Goal: Transaction & Acquisition: Purchase product/service

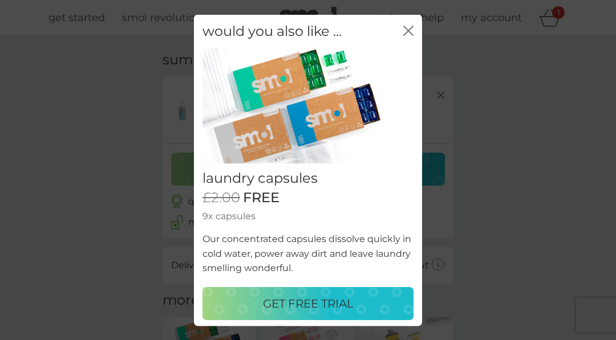
click at [334, 311] on button "GET FREE TRIAL" at bounding box center [307, 303] width 211 height 33
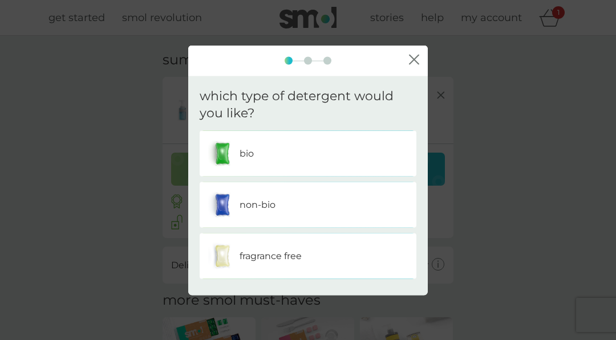
click at [370, 277] on div "fragrance free" at bounding box center [308, 257] width 217 height 46
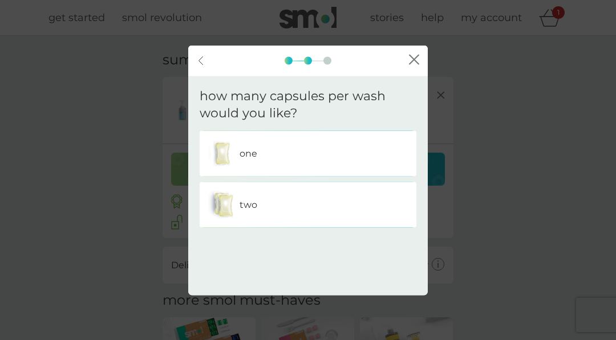
click at [200, 64] on icon "back" at bounding box center [200, 60] width 5 height 9
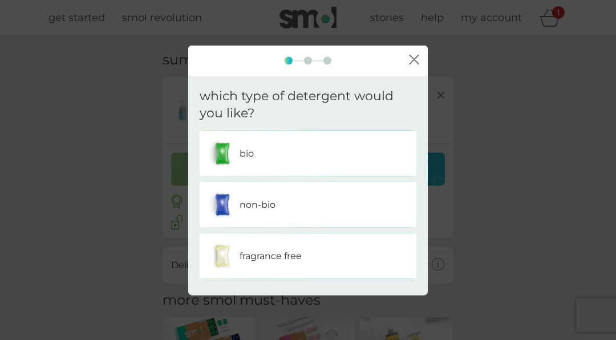
click at [413, 55] on icon "close" at bounding box center [414, 60] width 10 height 10
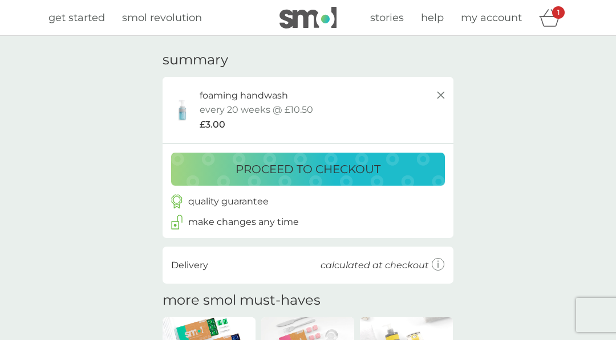
click at [420, 172] on div "proceed to checkout" at bounding box center [307, 169] width 251 height 18
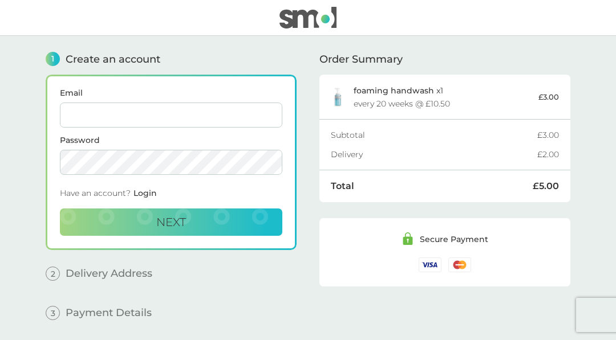
click at [209, 122] on input "Email" at bounding box center [171, 115] width 222 height 25
type input "[EMAIL_ADDRESS][DOMAIN_NAME]"
click at [162, 193] on div "Have an account? Login" at bounding box center [171, 196] width 222 height 25
click at [148, 196] on span "Login" at bounding box center [144, 193] width 23 height 10
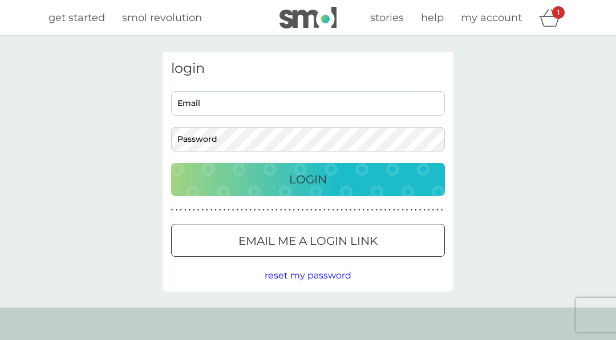
click at [265, 114] on input "Email" at bounding box center [308, 103] width 274 height 25
click at [381, 108] on input "Email" at bounding box center [308, 103] width 274 height 25
type input "[EMAIL_ADDRESS][DOMAIN_NAME]"
click at [365, 179] on div "Login" at bounding box center [307, 179] width 251 height 18
click at [387, 170] on div "Login" at bounding box center [307, 179] width 251 height 18
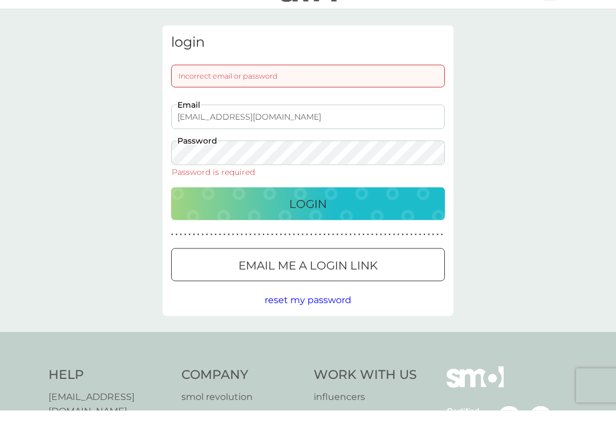
click at [348, 221] on div "Login" at bounding box center [307, 230] width 251 height 18
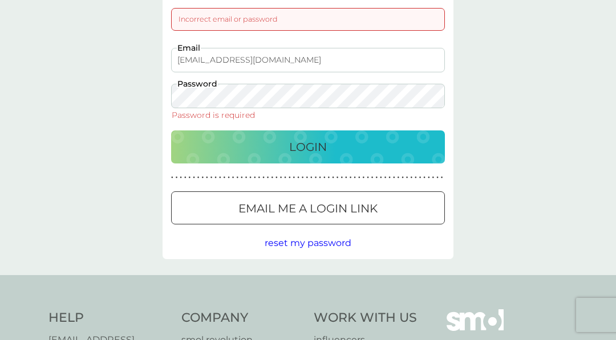
scroll to position [83, 0]
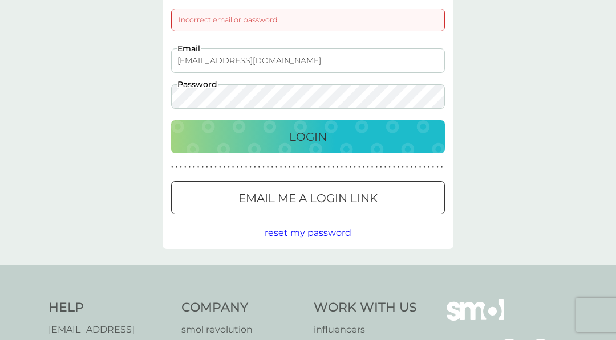
click at [390, 139] on div "Login" at bounding box center [307, 137] width 251 height 18
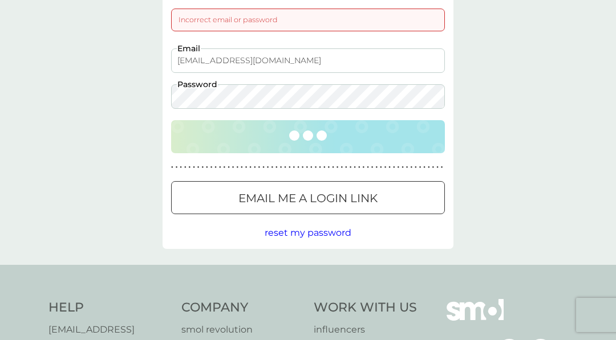
scroll to position [83, 0]
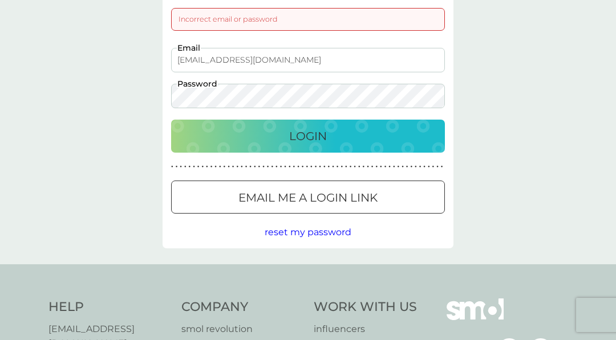
click at [421, 140] on div "Login" at bounding box center [307, 136] width 251 height 18
click at [405, 200] on div "Email me a login link" at bounding box center [308, 198] width 273 height 18
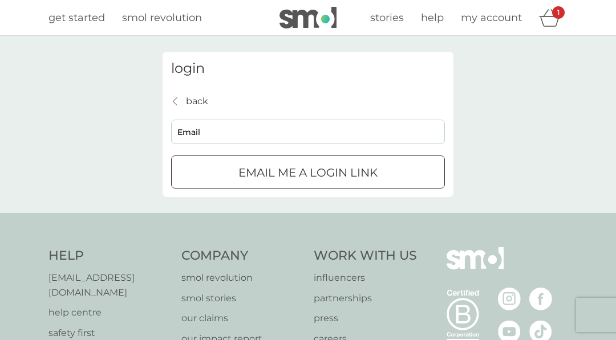
click at [211, 133] on input "Email" at bounding box center [308, 132] width 274 height 25
type input "[EMAIL_ADDRESS][DOMAIN_NAME]"
click at [381, 173] on div "Email me a login link" at bounding box center [308, 173] width 273 height 18
